Goal: Transaction & Acquisition: Obtain resource

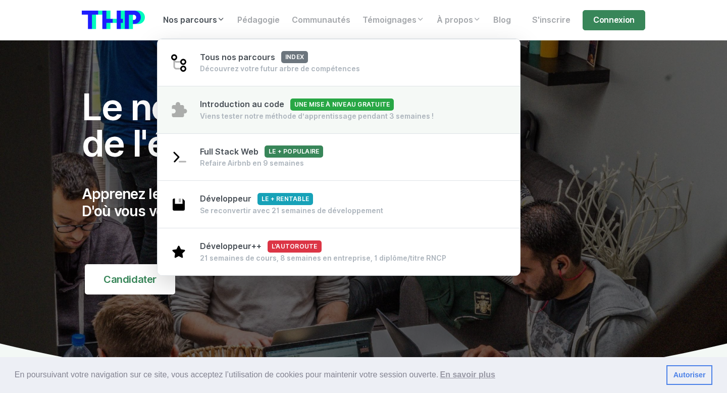
click at [233, 116] on div "Viens tester notre méthode d’apprentissage pendant 3 semaines !" at bounding box center [317, 116] width 234 height 10
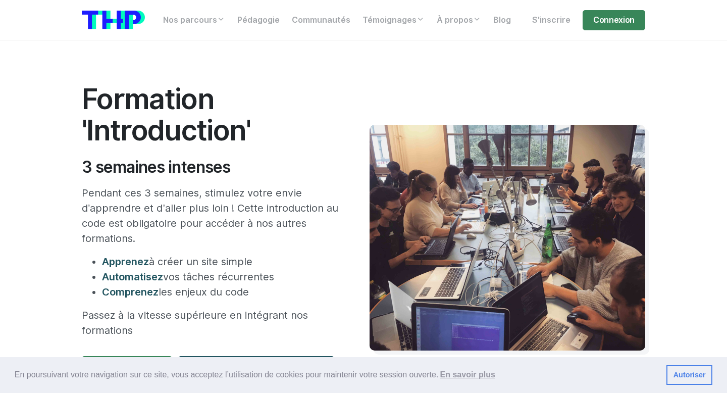
scroll to position [76, 0]
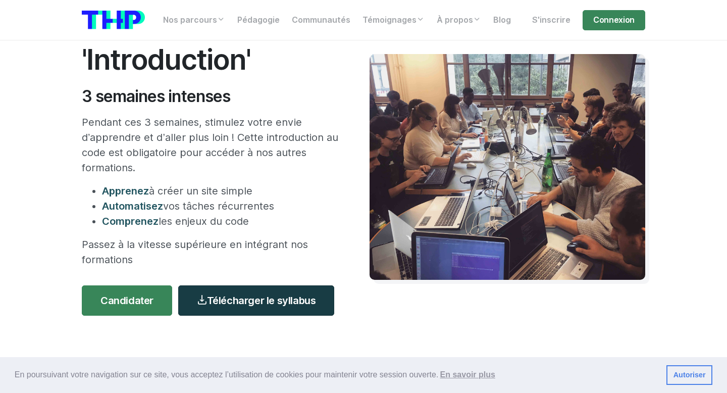
click at [255, 303] on link "Télécharger le syllabus" at bounding box center [256, 300] width 156 height 30
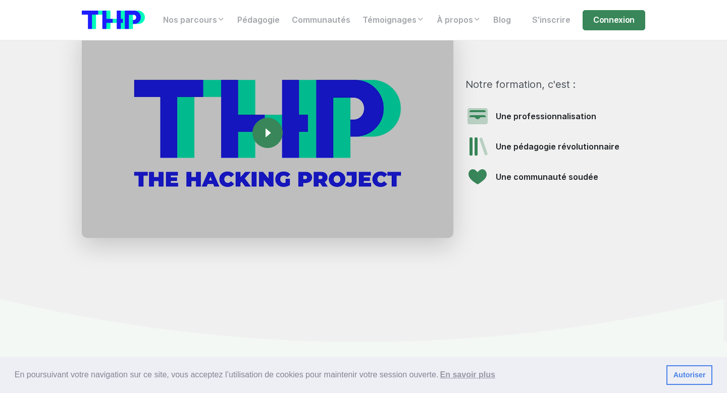
scroll to position [1055, 0]
